Goal: Information Seeking & Learning: Find specific fact

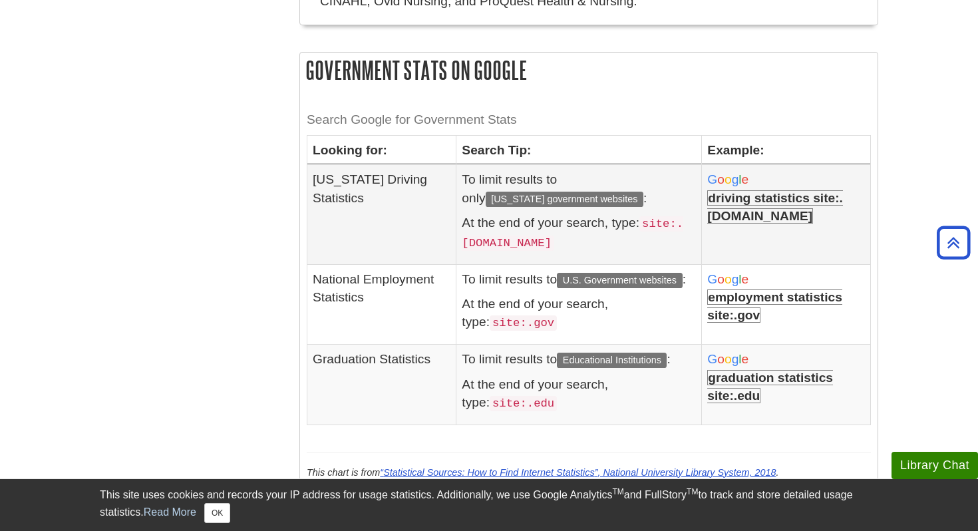
scroll to position [1378, 0]
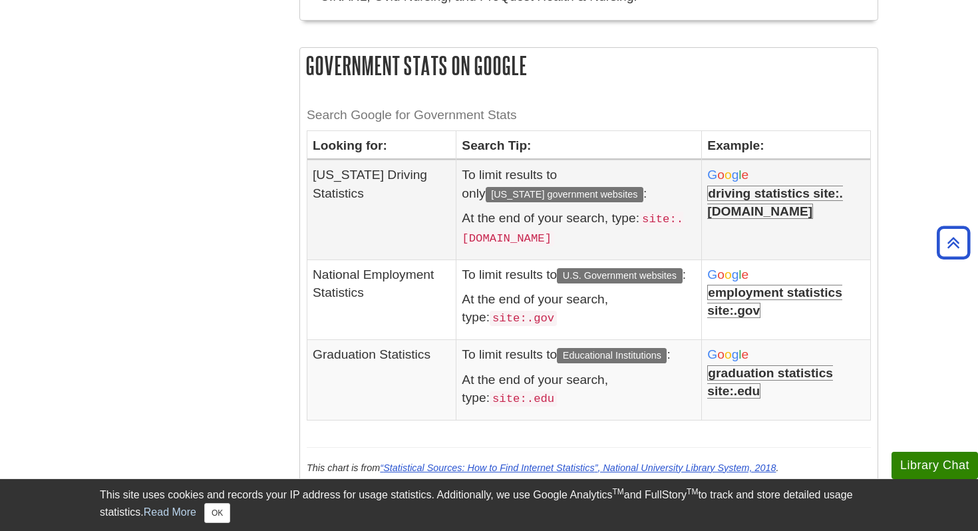
click at [746, 198] on b "driving statistics site:.[DOMAIN_NAME]" at bounding box center [775, 202] width 136 height 33
click at [732, 181] on span "o" at bounding box center [727, 175] width 7 height 14
drag, startPoint x: 716, startPoint y: 193, endPoint x: 792, endPoint y: 225, distance: 81.7
click at [792, 225] on td "G o o g l e driving statistics site:.[DOMAIN_NAME]" at bounding box center [786, 209] width 169 height 99
copy b "driving statistics site:.[DOMAIN_NAME]"
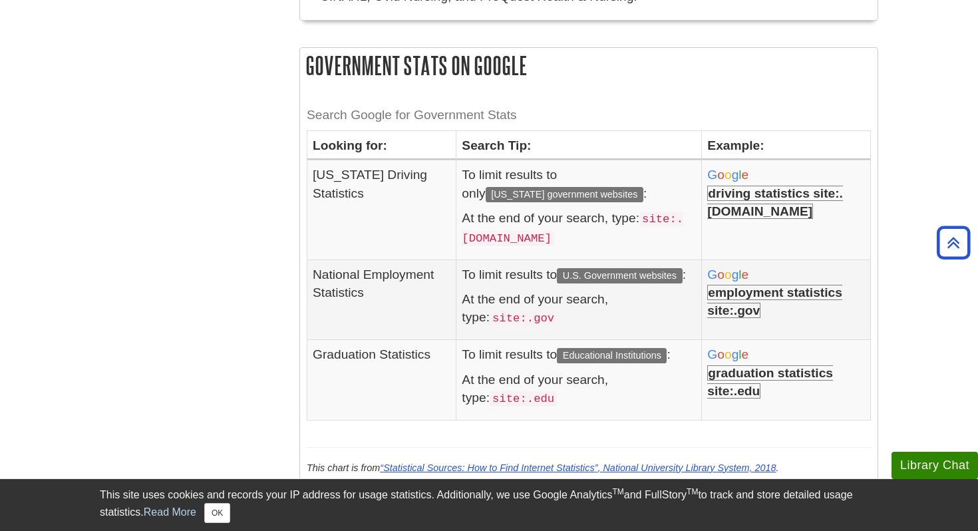
click at [737, 309] on b "employment statistics site:.gov" at bounding box center [774, 301] width 135 height 33
click at [516, 323] on code "site:.gov" at bounding box center [523, 318] width 67 height 15
click at [529, 323] on code "site:.gov" at bounding box center [523, 318] width 67 height 15
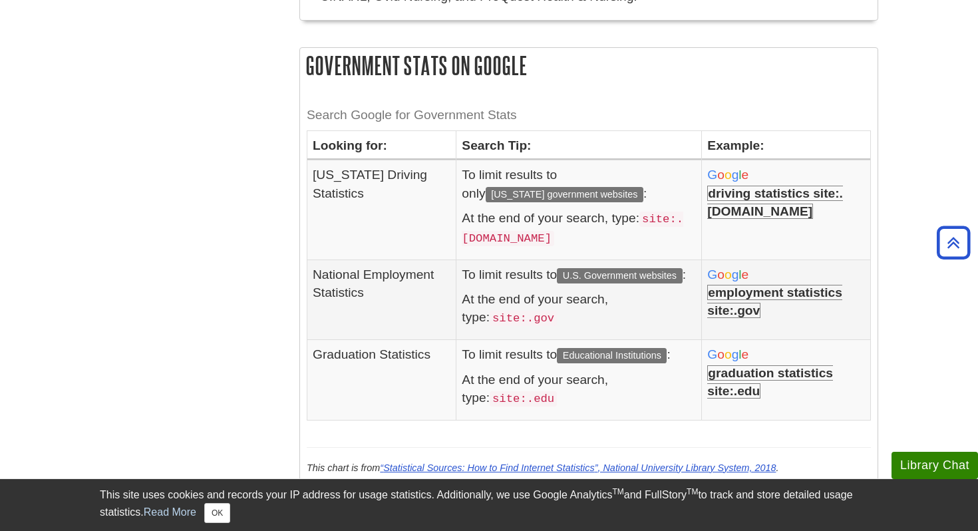
click at [602, 279] on span "U.S. Government websites" at bounding box center [619, 275] width 125 height 15
drag, startPoint x: 714, startPoint y: 297, endPoint x: 794, endPoint y: 326, distance: 84.2
click at [794, 327] on td "G o o g l e employment statistics site:.gov" at bounding box center [786, 299] width 169 height 80
copy b "employment statistics site:.gov"
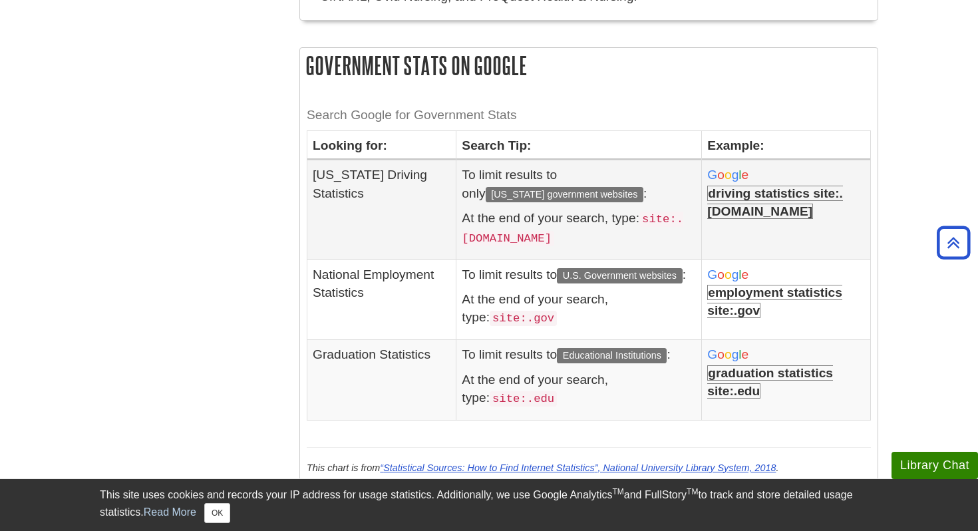
click at [560, 186] on p "To limit results to only [US_STATE] government websites :" at bounding box center [579, 184] width 234 height 37
drag, startPoint x: 565, startPoint y: 198, endPoint x: 613, endPoint y: 203, distance: 48.2
click at [613, 202] on span "[US_STATE] government websites" at bounding box center [565, 194] width 158 height 15
